Goal: Transaction & Acquisition: Purchase product/service

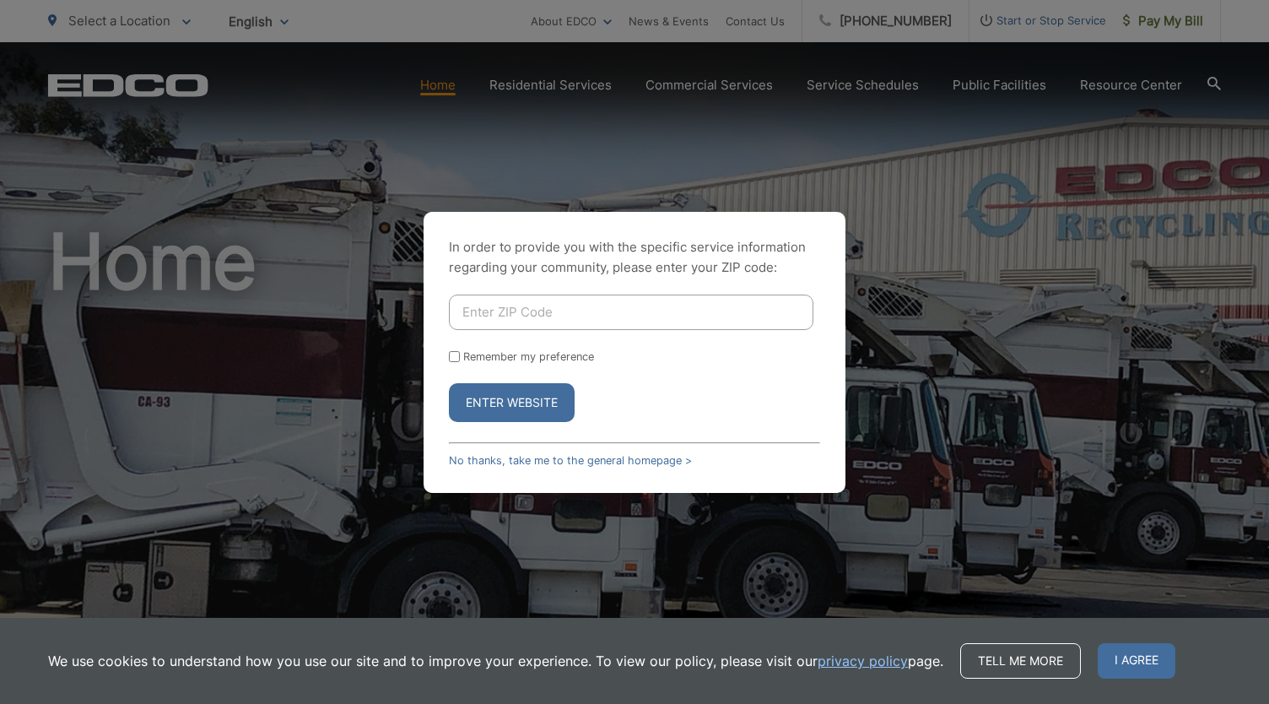
click at [508, 304] on input "Enter ZIP Code" at bounding box center [631, 312] width 365 height 35
type input "92020"
click at [449, 383] on button "Enter Website" at bounding box center [512, 402] width 126 height 39
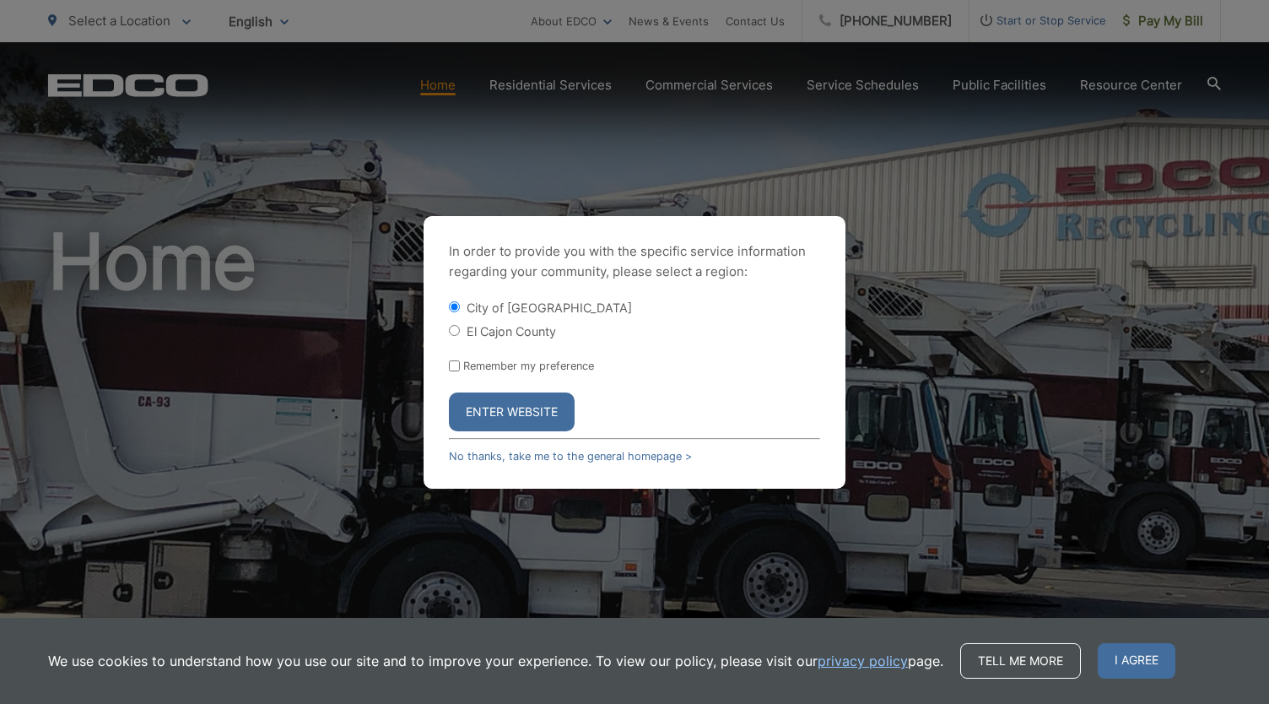
click at [512, 395] on button "Enter Website" at bounding box center [512, 411] width 126 height 39
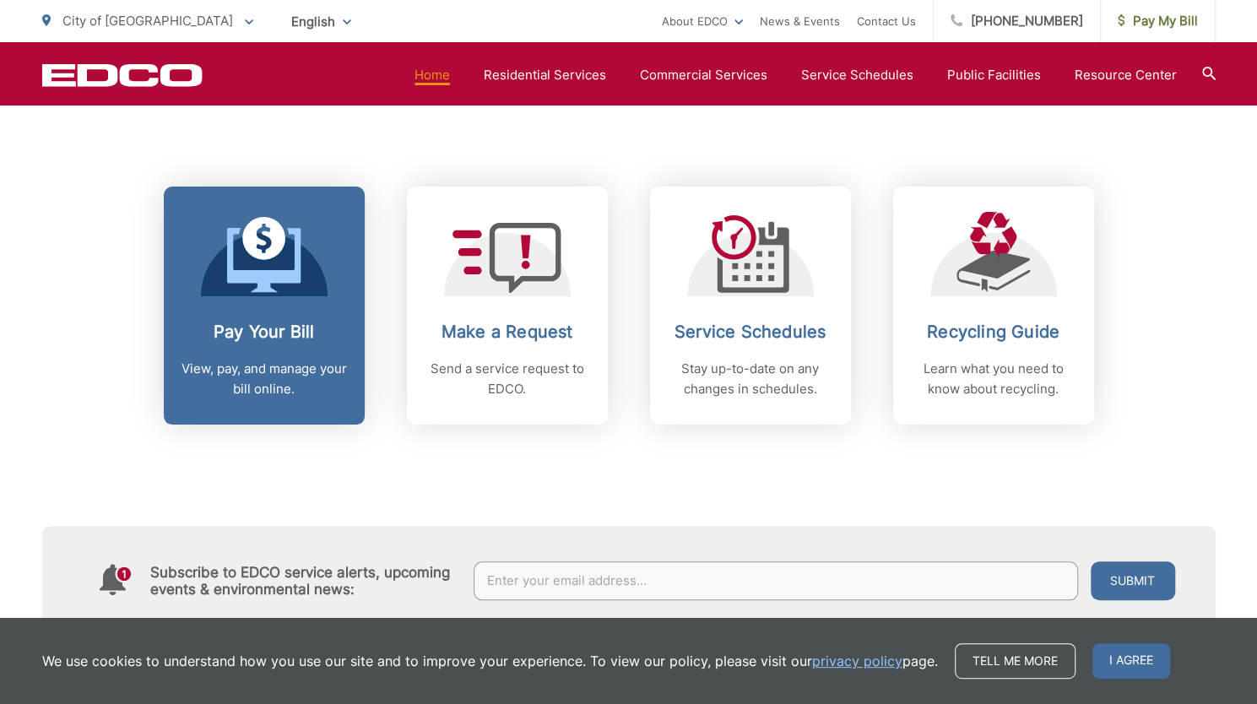
scroll to position [664, 0]
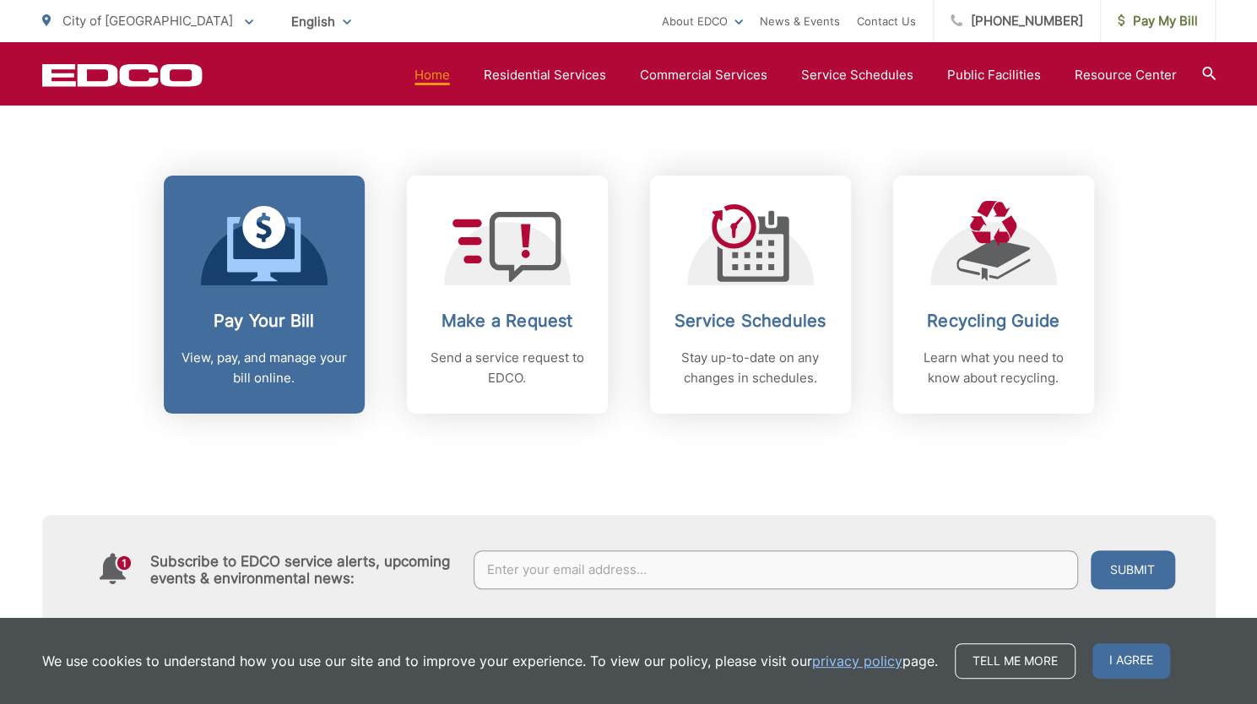
click at [246, 311] on h2 "Pay Your Bill" at bounding box center [264, 321] width 167 height 20
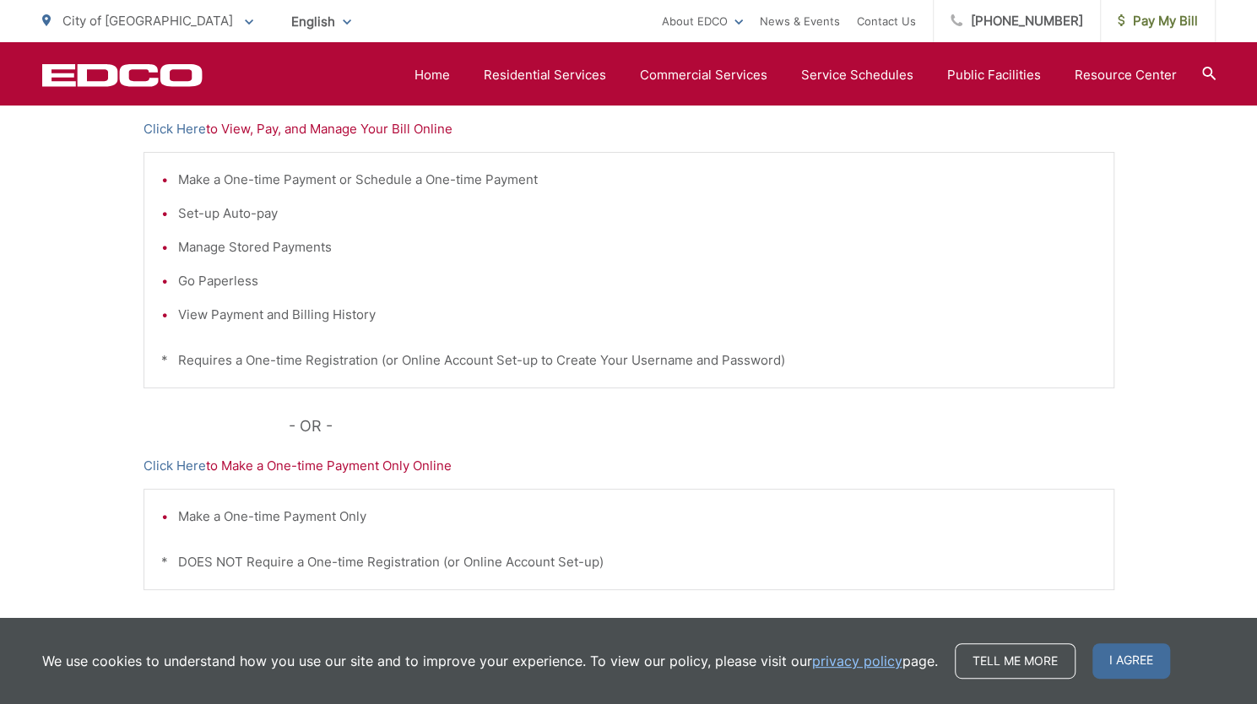
scroll to position [370, 0]
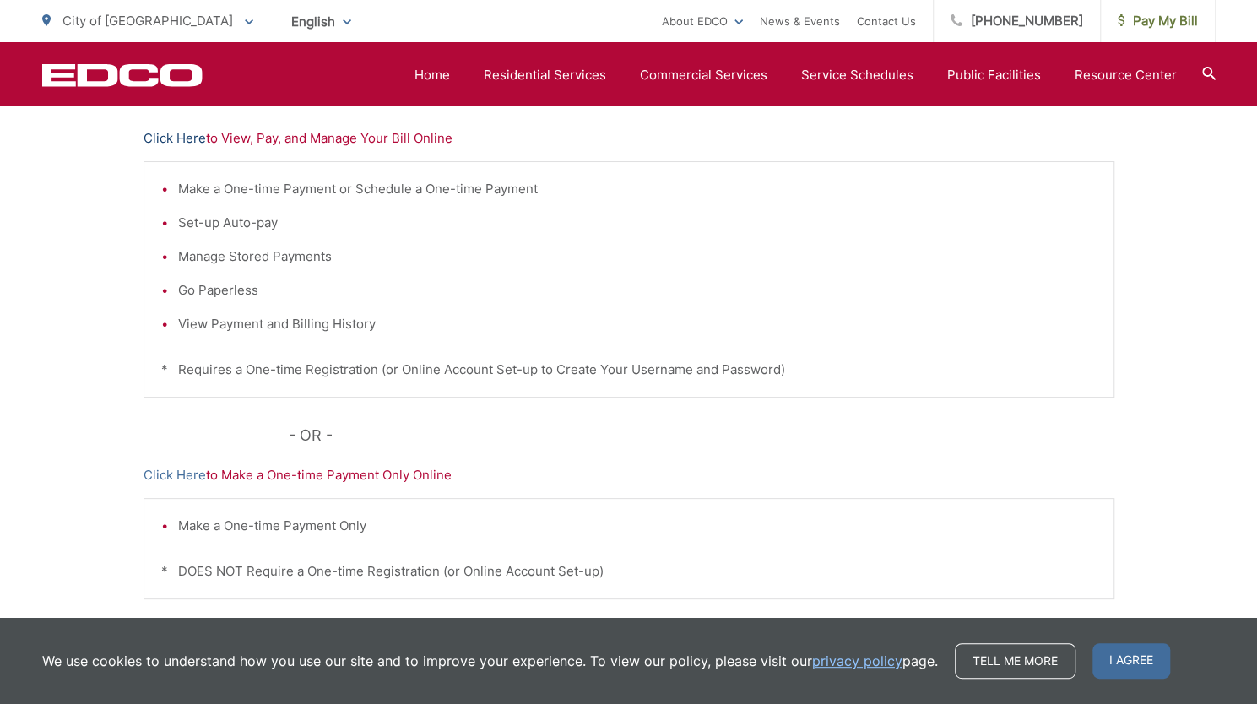
click at [172, 139] on link "Click Here" at bounding box center [174, 138] width 62 height 20
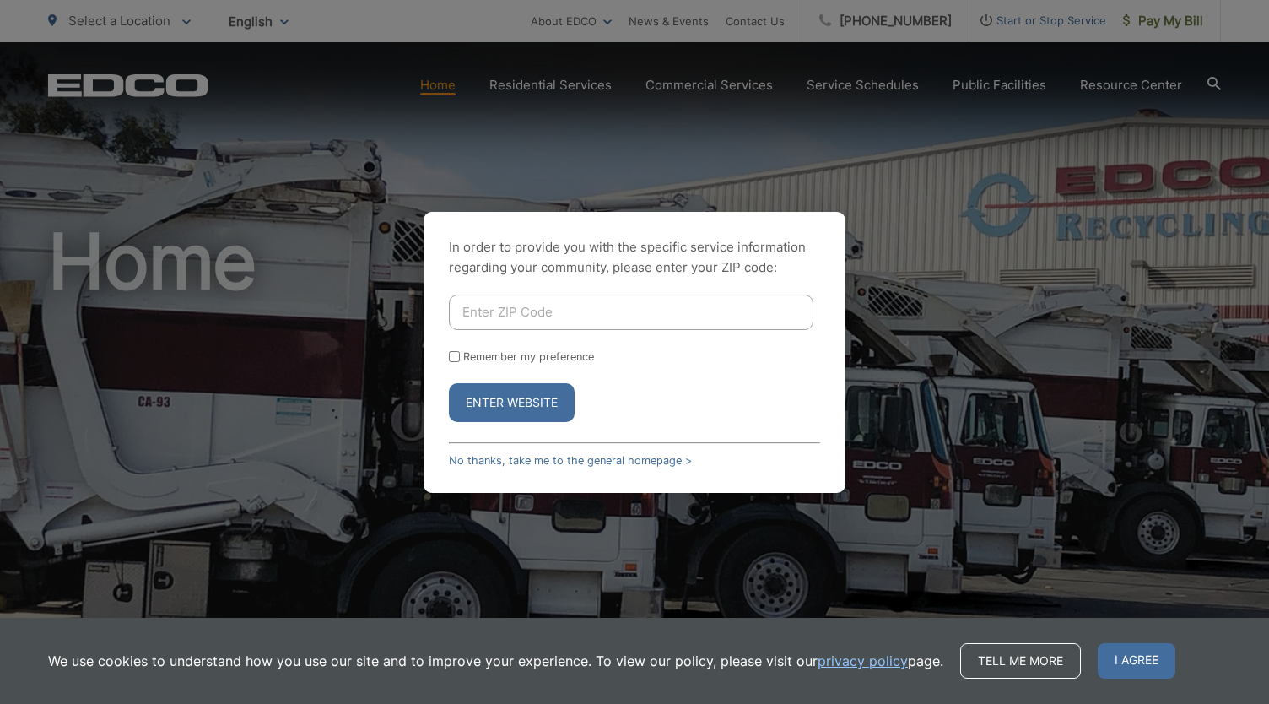
click at [587, 312] on input "Enter ZIP Code" at bounding box center [631, 312] width 365 height 35
type input "92020"
click at [449, 383] on button "Enter Website" at bounding box center [512, 402] width 126 height 39
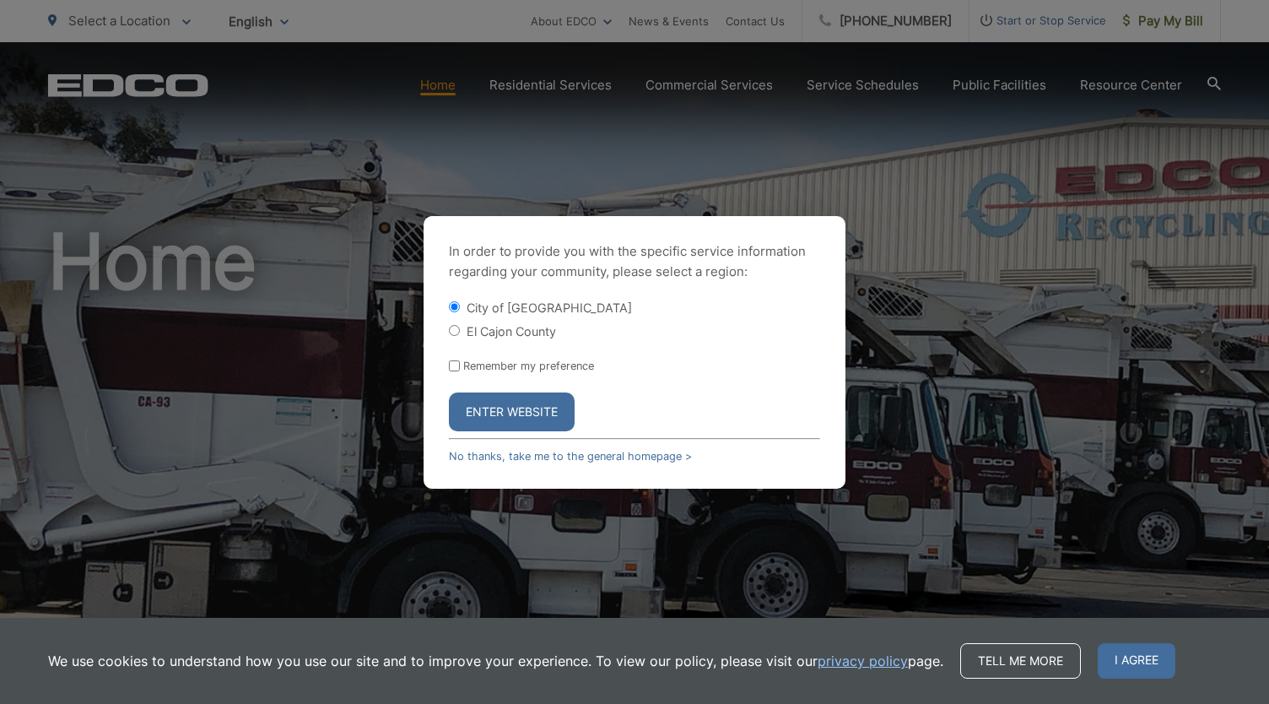
click at [510, 405] on button "Enter Website" at bounding box center [512, 411] width 126 height 39
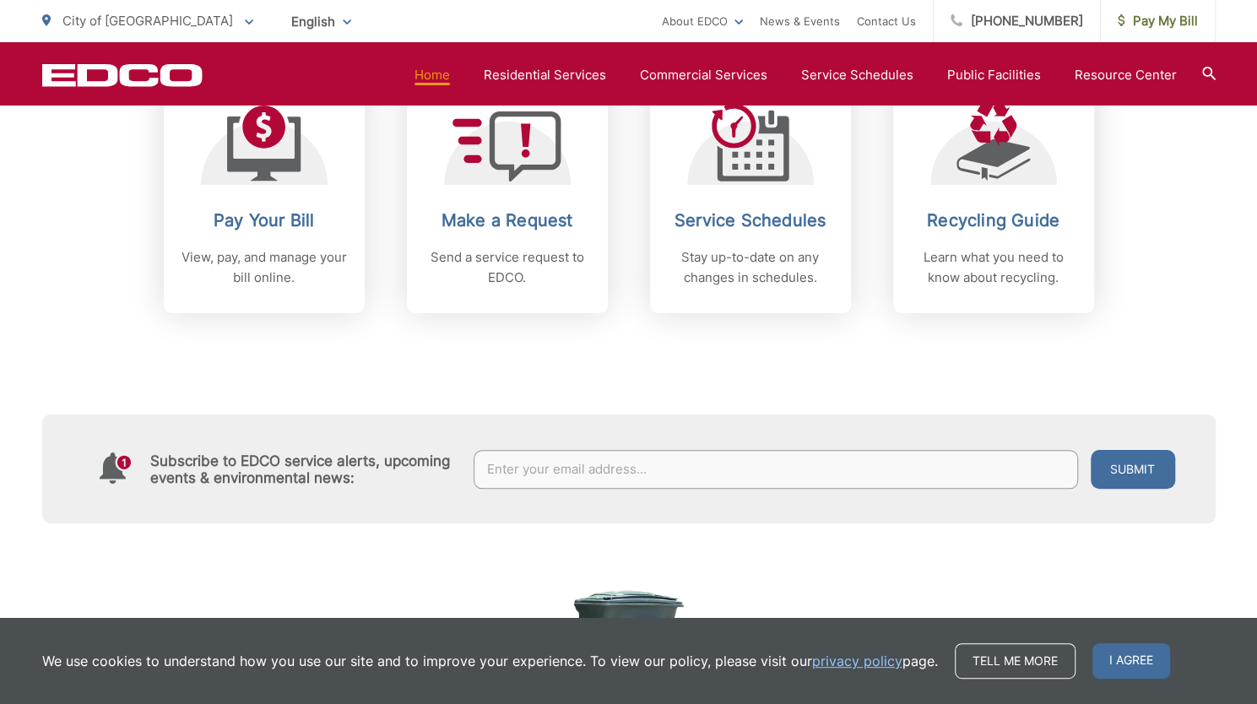
scroll to position [760, 0]
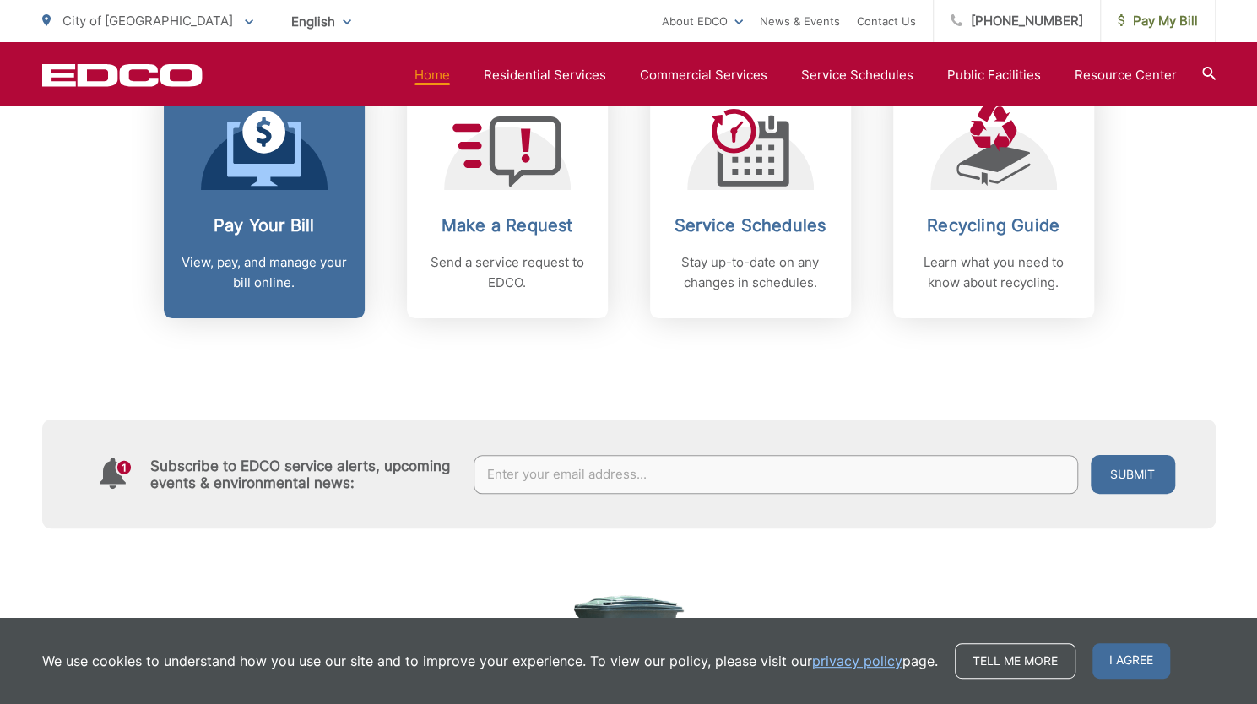
click at [305, 205] on link "Pay Your Bill View, pay, and manage your bill online." at bounding box center [264, 199] width 201 height 238
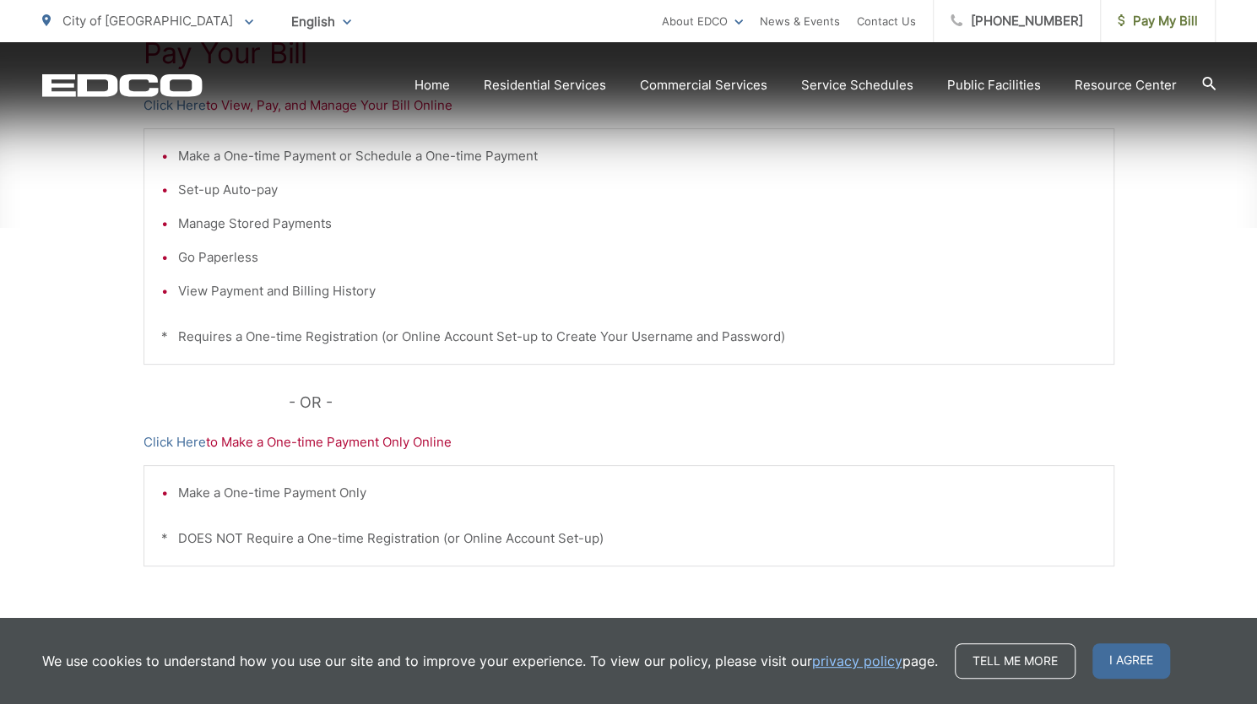
scroll to position [471, 0]
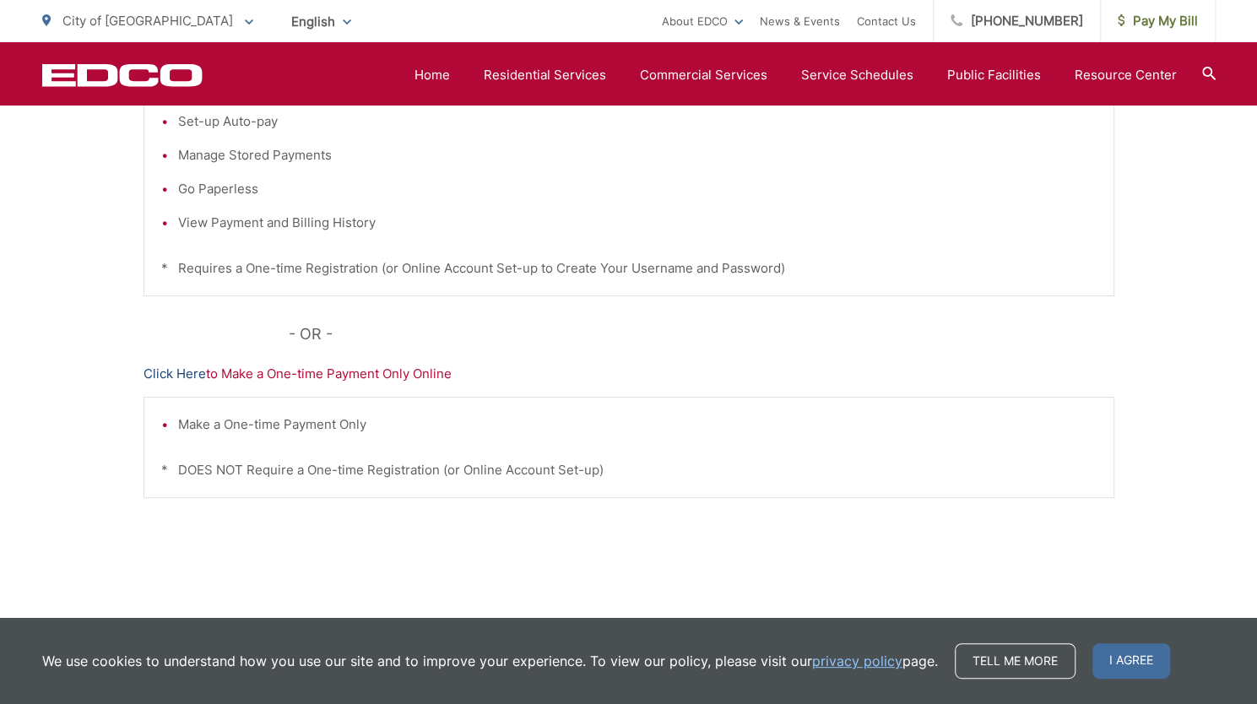
click at [159, 364] on link "Click Here" at bounding box center [174, 374] width 62 height 20
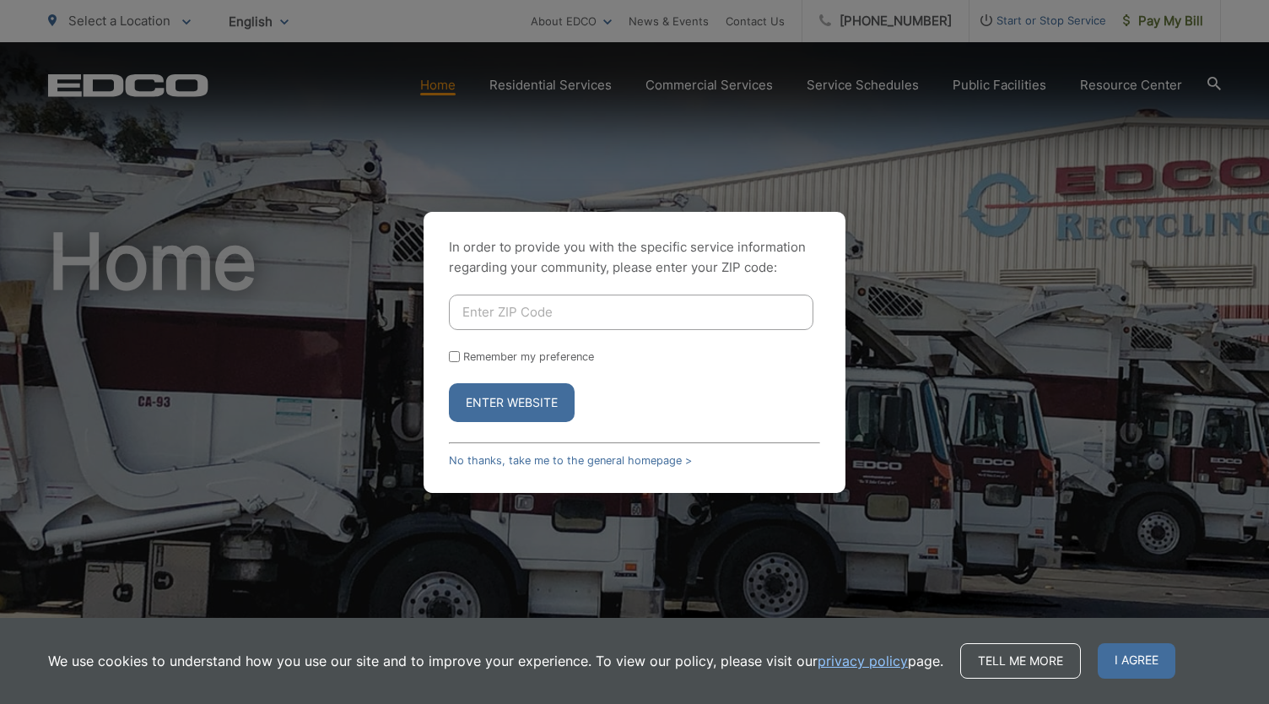
click at [507, 409] on button "Enter Website" at bounding box center [512, 402] width 126 height 39
click at [508, 305] on input "Enter ZIP Code" at bounding box center [631, 312] width 365 height 35
type input "92020"
click at [449, 383] on button "Enter Website" at bounding box center [512, 402] width 126 height 39
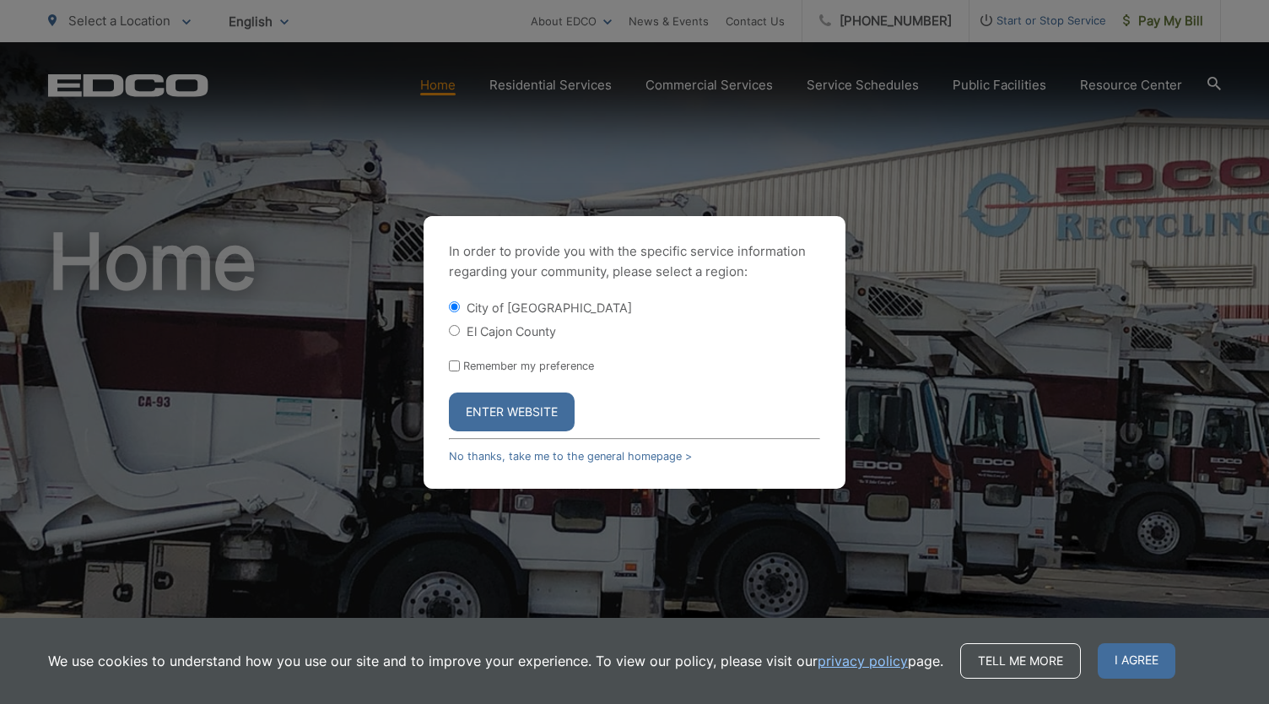
click at [510, 392] on button "Enter Website" at bounding box center [512, 411] width 126 height 39
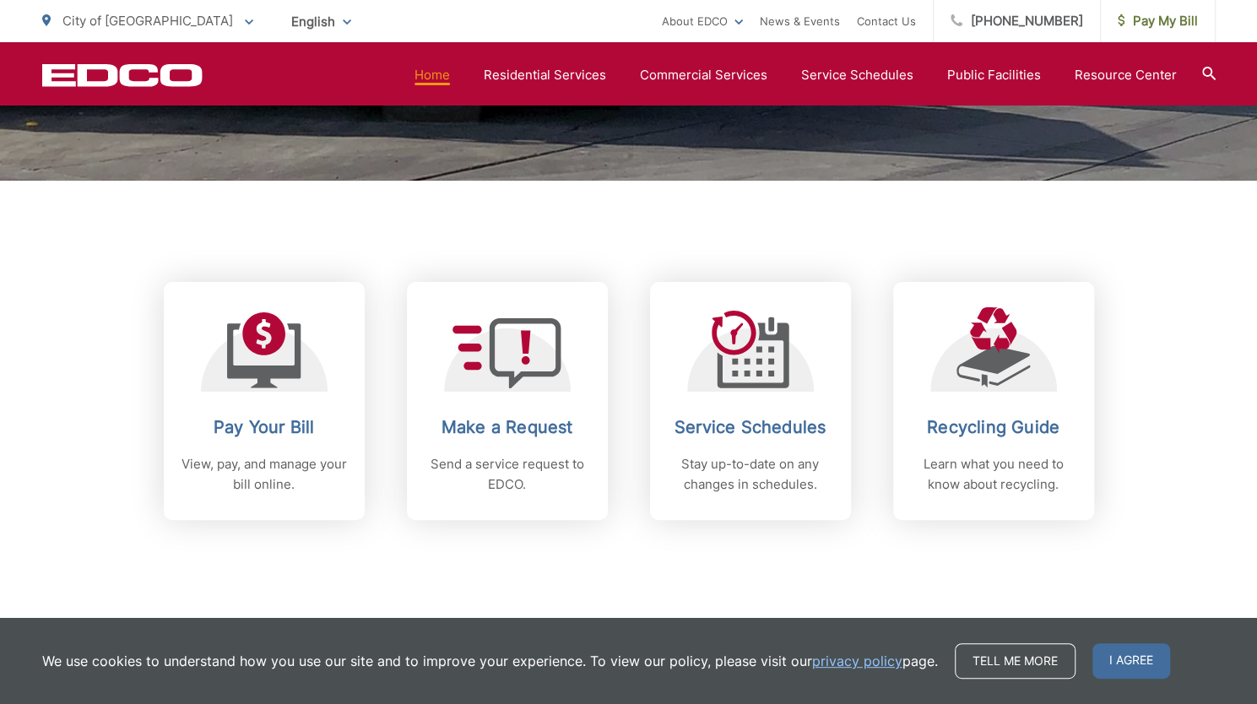
scroll to position [575, 0]
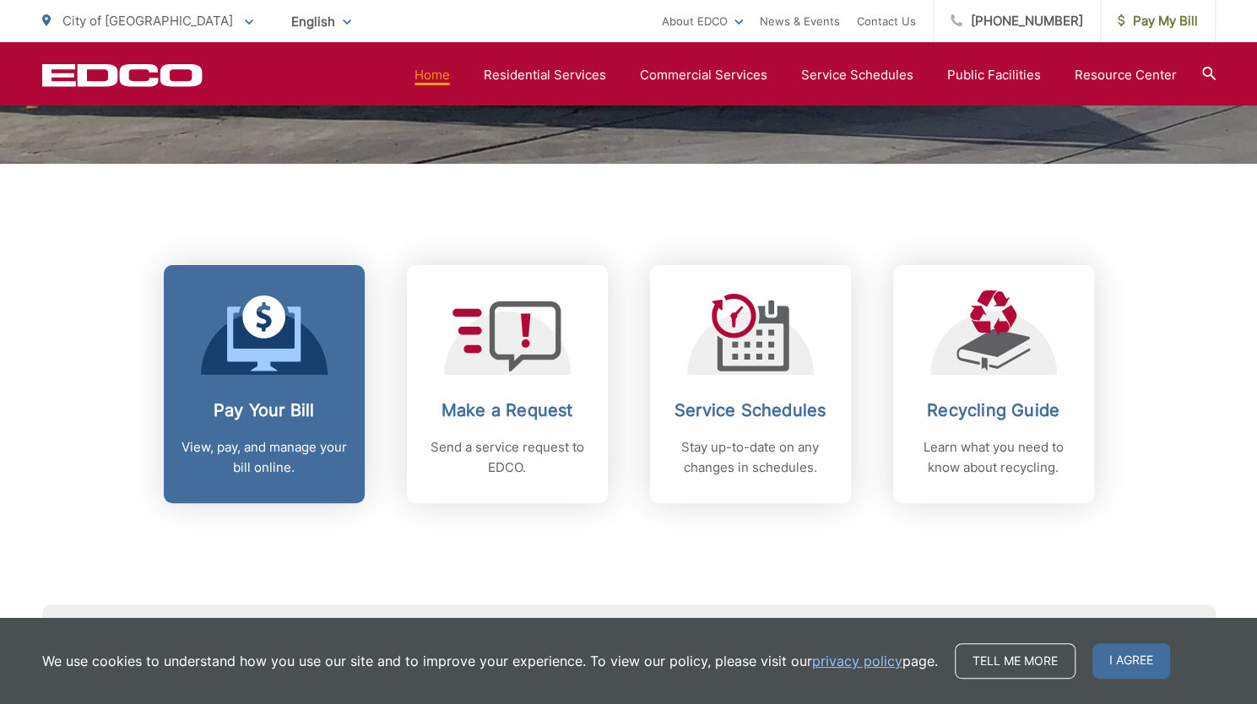
click at [216, 334] on div at bounding box center [264, 332] width 127 height 84
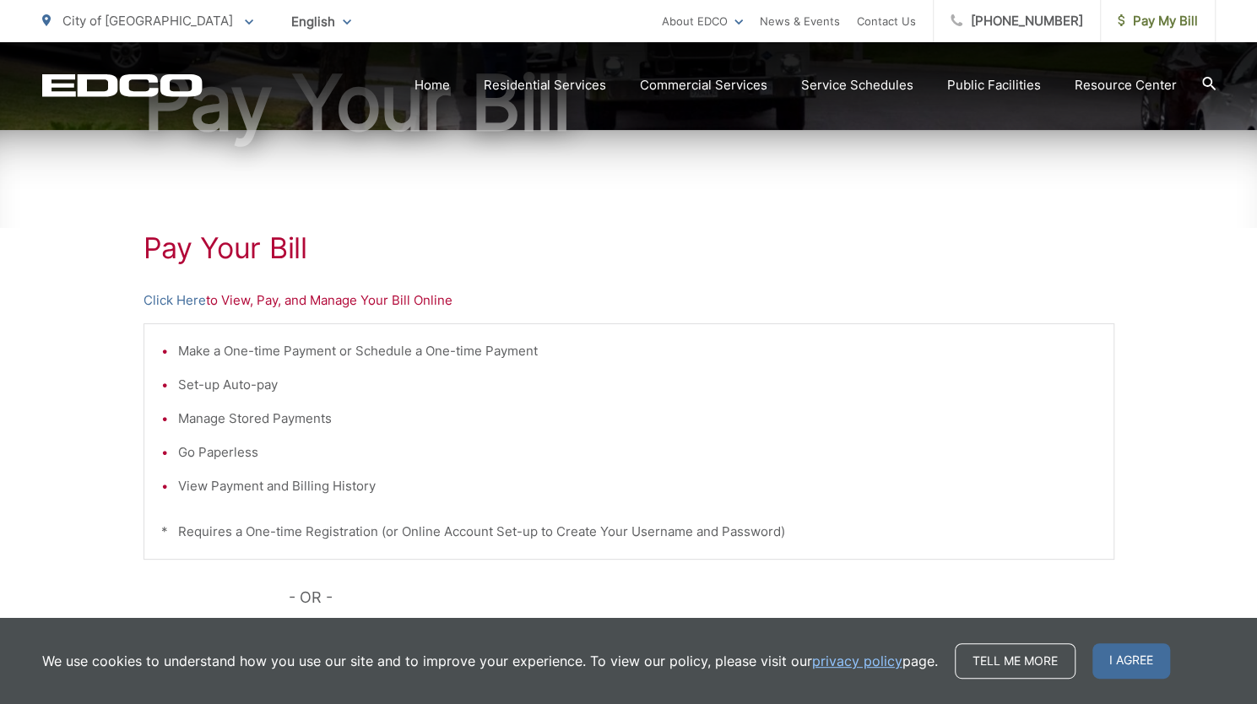
scroll to position [206, 0]
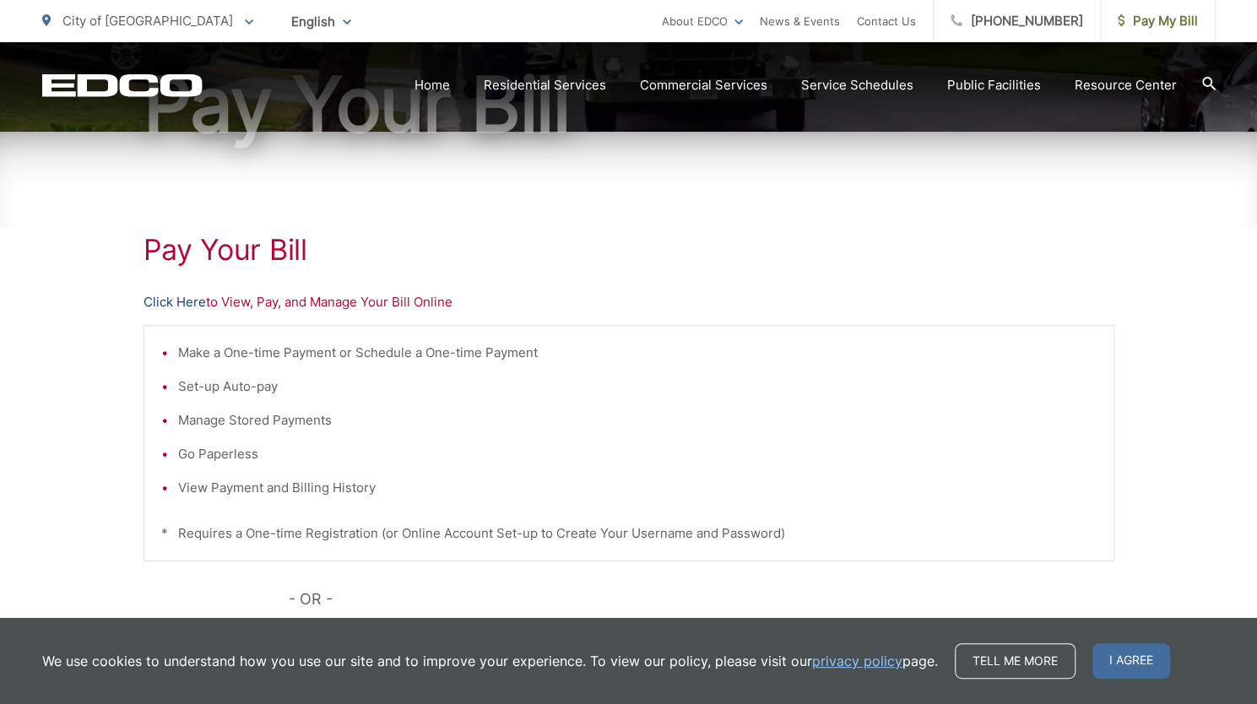
click at [186, 300] on link "Click Here" at bounding box center [174, 302] width 62 height 20
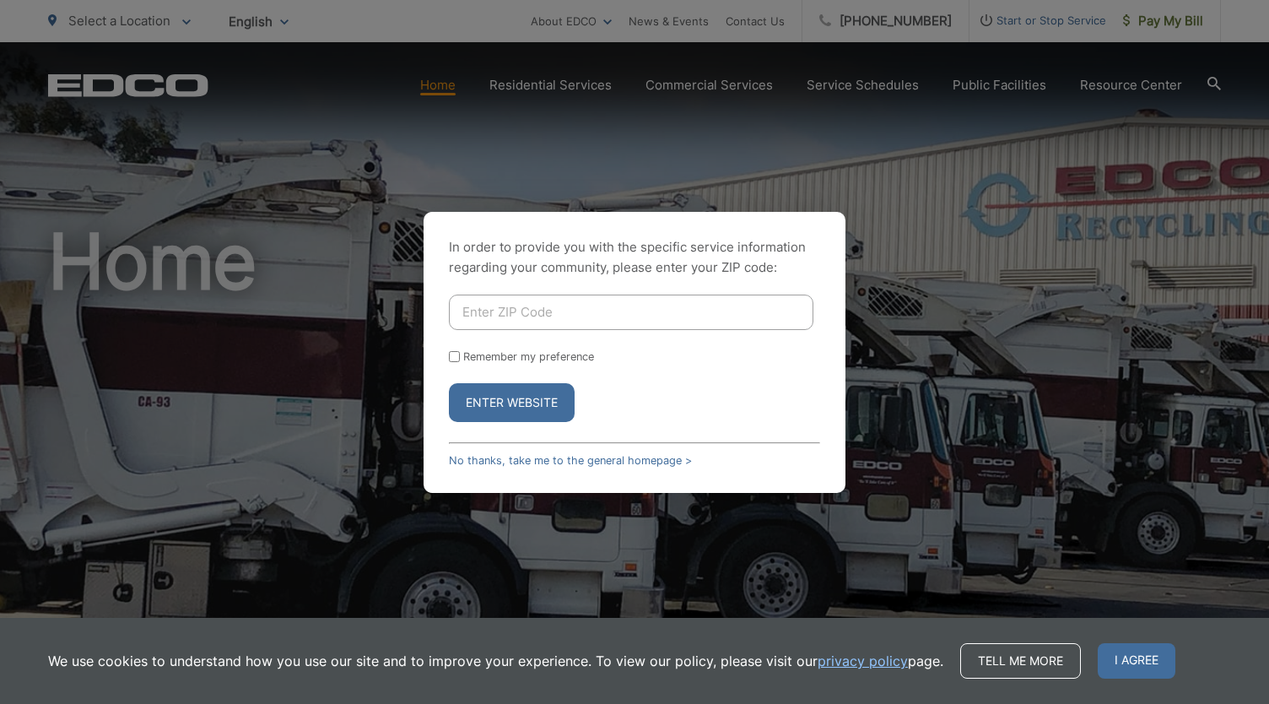
click at [476, 303] on input "Enter ZIP Code" at bounding box center [631, 312] width 365 height 35
type input "92020"
click at [506, 398] on button "Enter Website" at bounding box center [512, 402] width 126 height 39
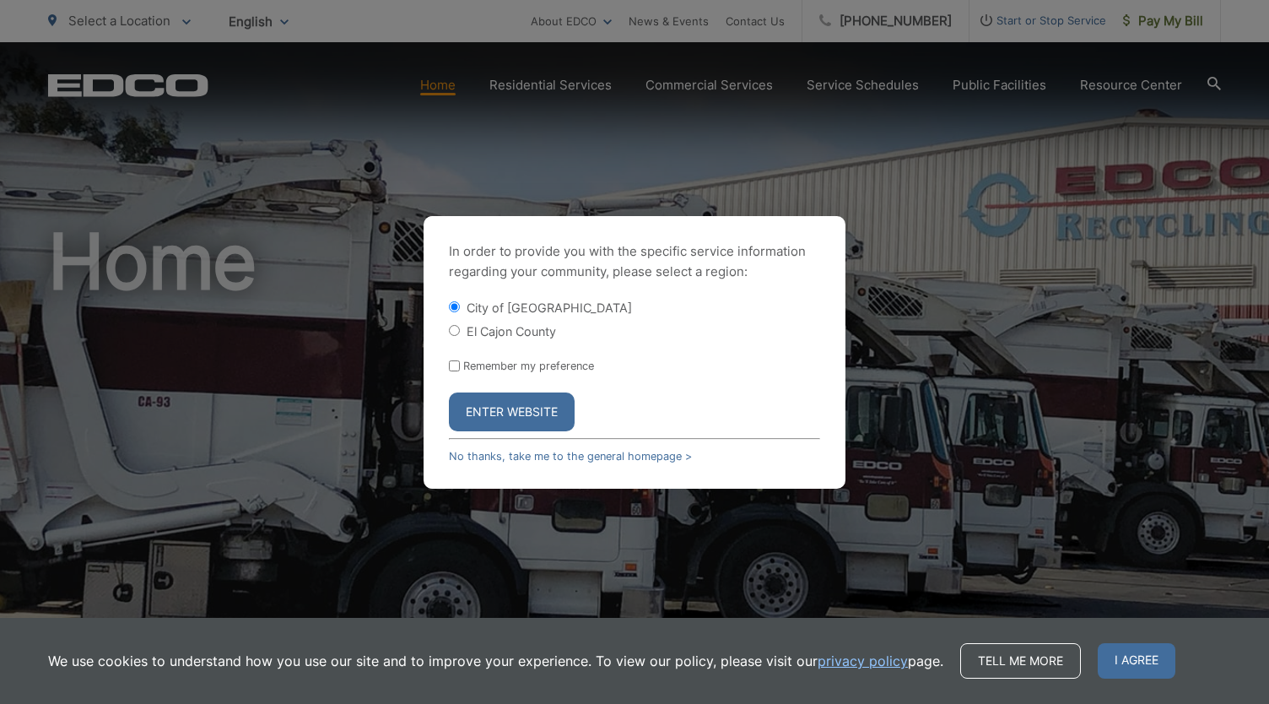
click at [505, 428] on button "Enter Website" at bounding box center [512, 411] width 126 height 39
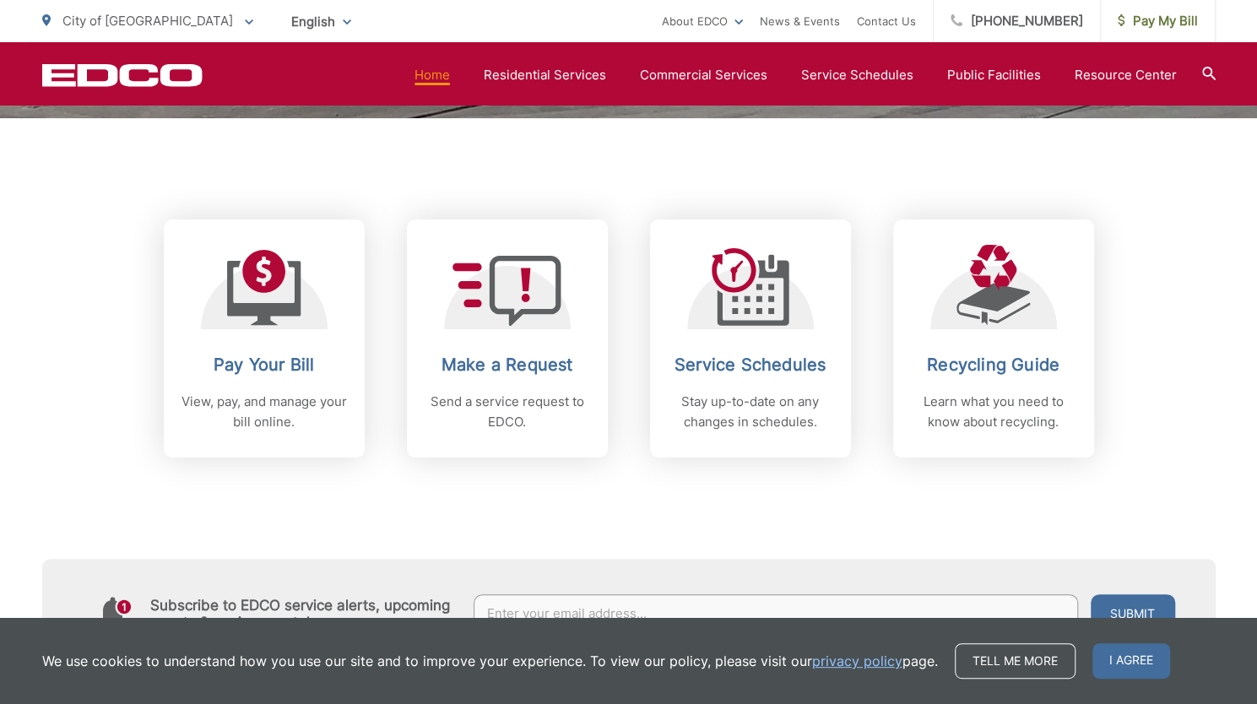
scroll to position [648, 0]
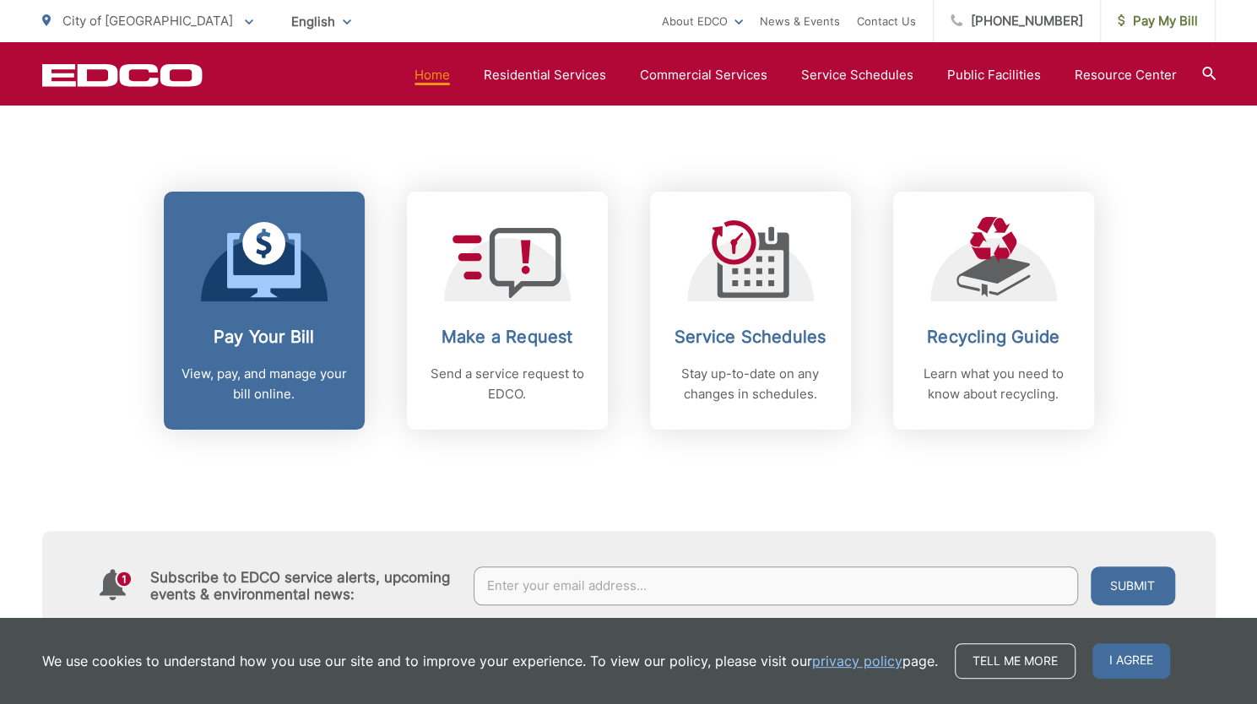
click at [198, 219] on link "Pay Your Bill View, pay, and manage your bill online." at bounding box center [264, 311] width 201 height 238
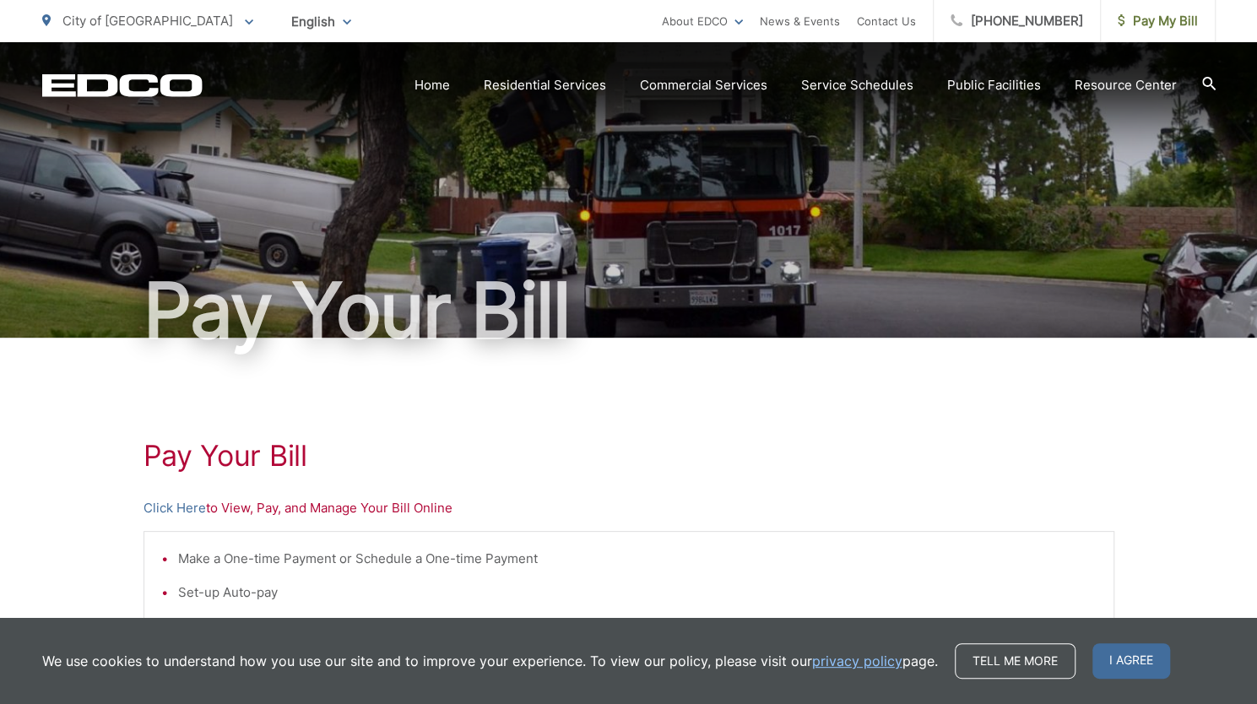
scroll to position [495, 0]
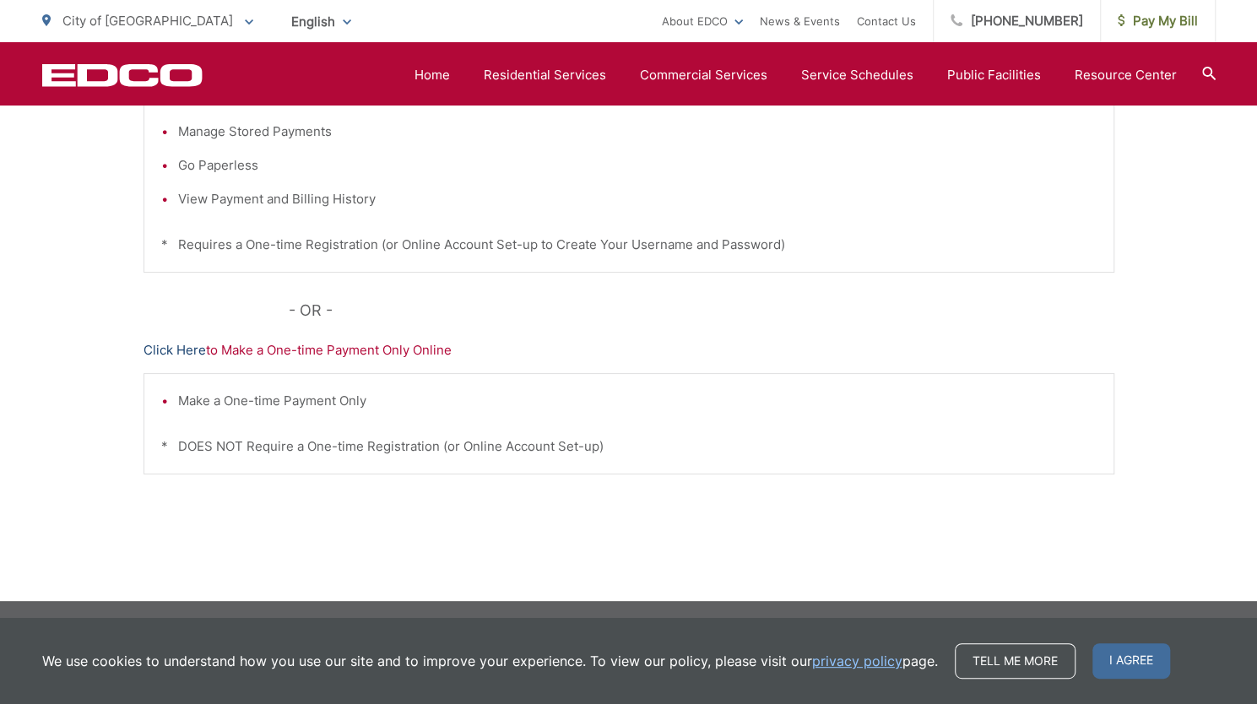
click at [187, 343] on link "Click Here" at bounding box center [174, 350] width 62 height 20
